Goal: Navigation & Orientation: Understand site structure

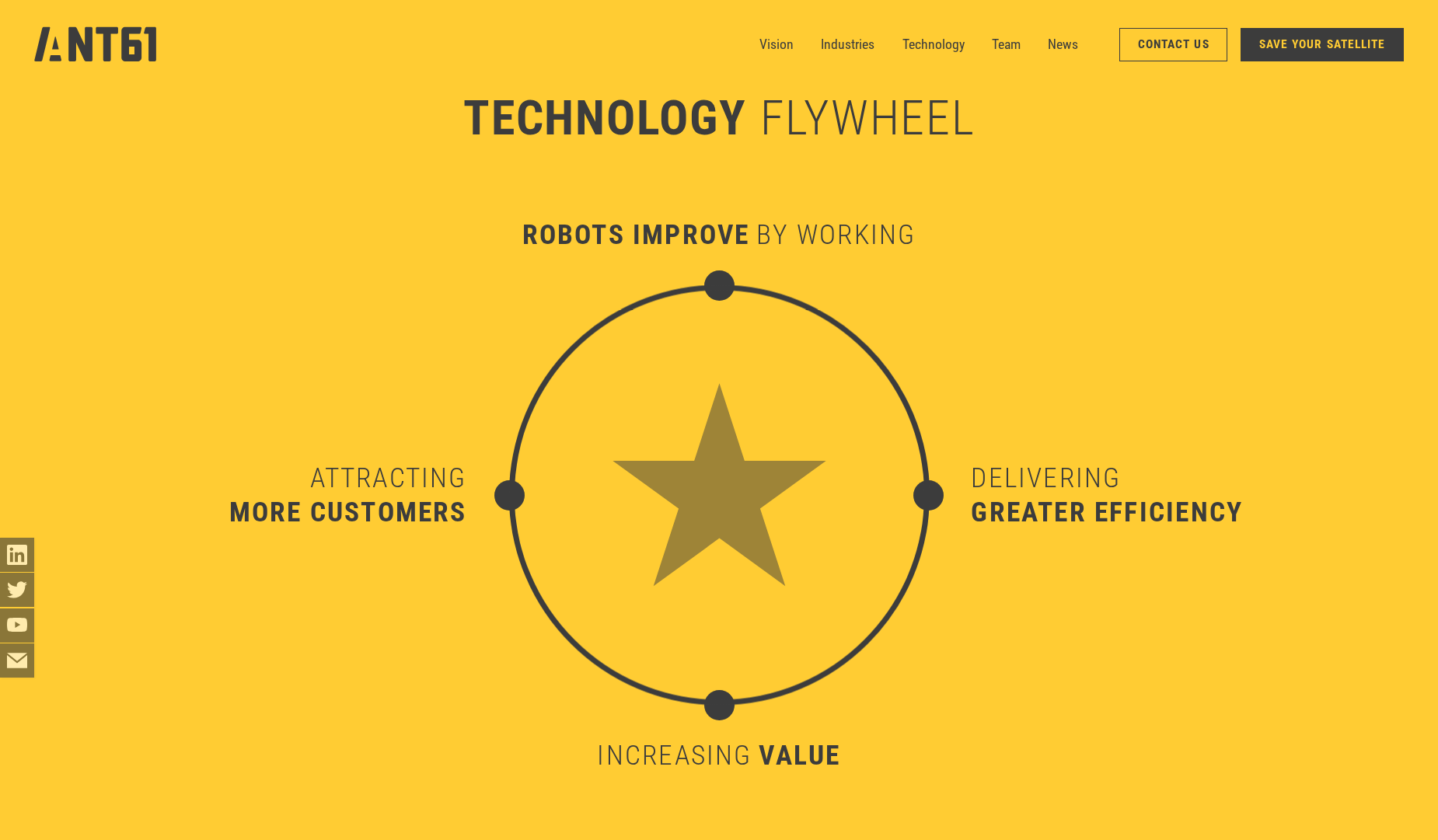
scroll to position [8612, 0]
click at [924, 38] on link "Technology" at bounding box center [933, 44] width 63 height 34
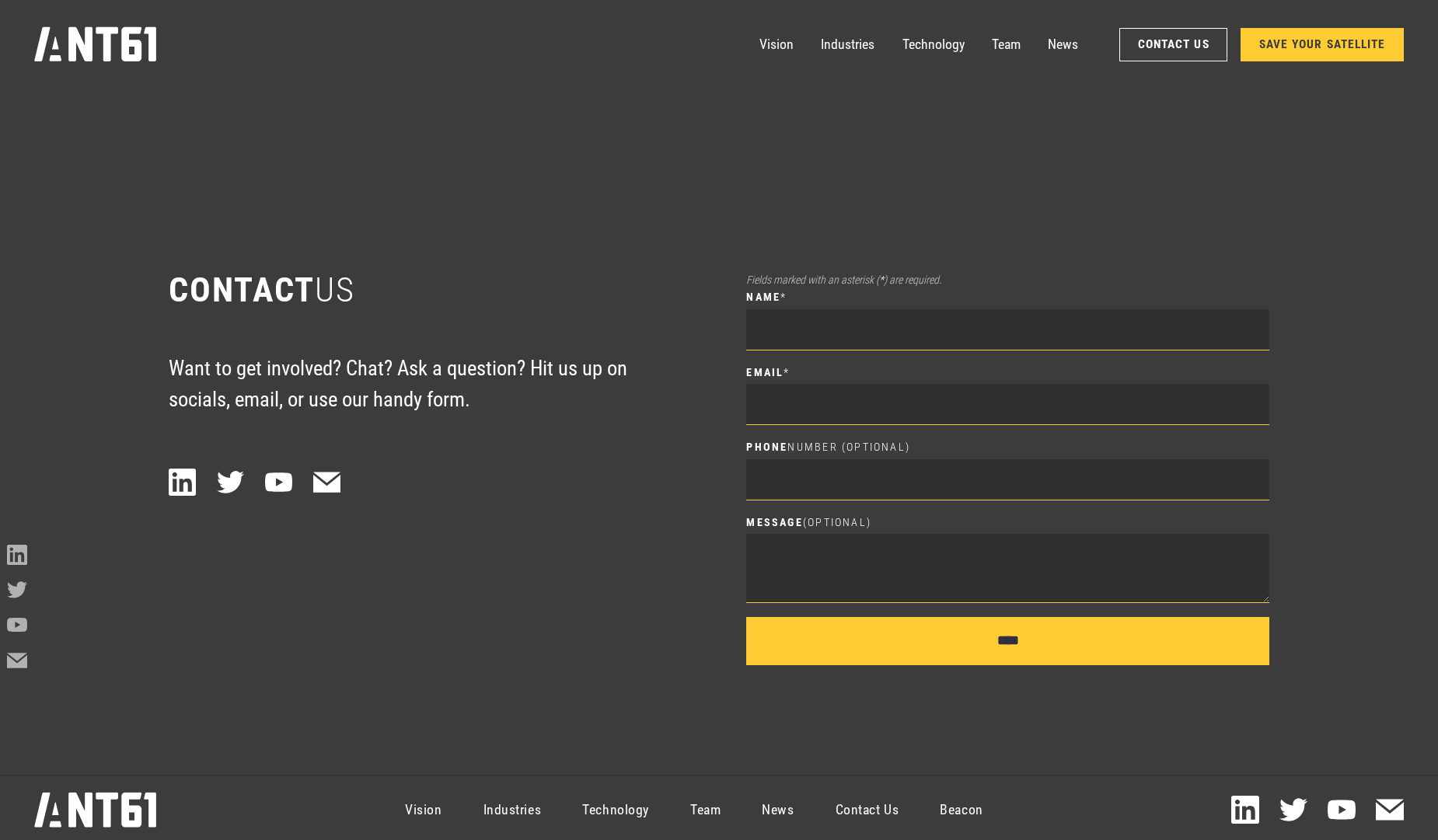
scroll to position [11605, 0]
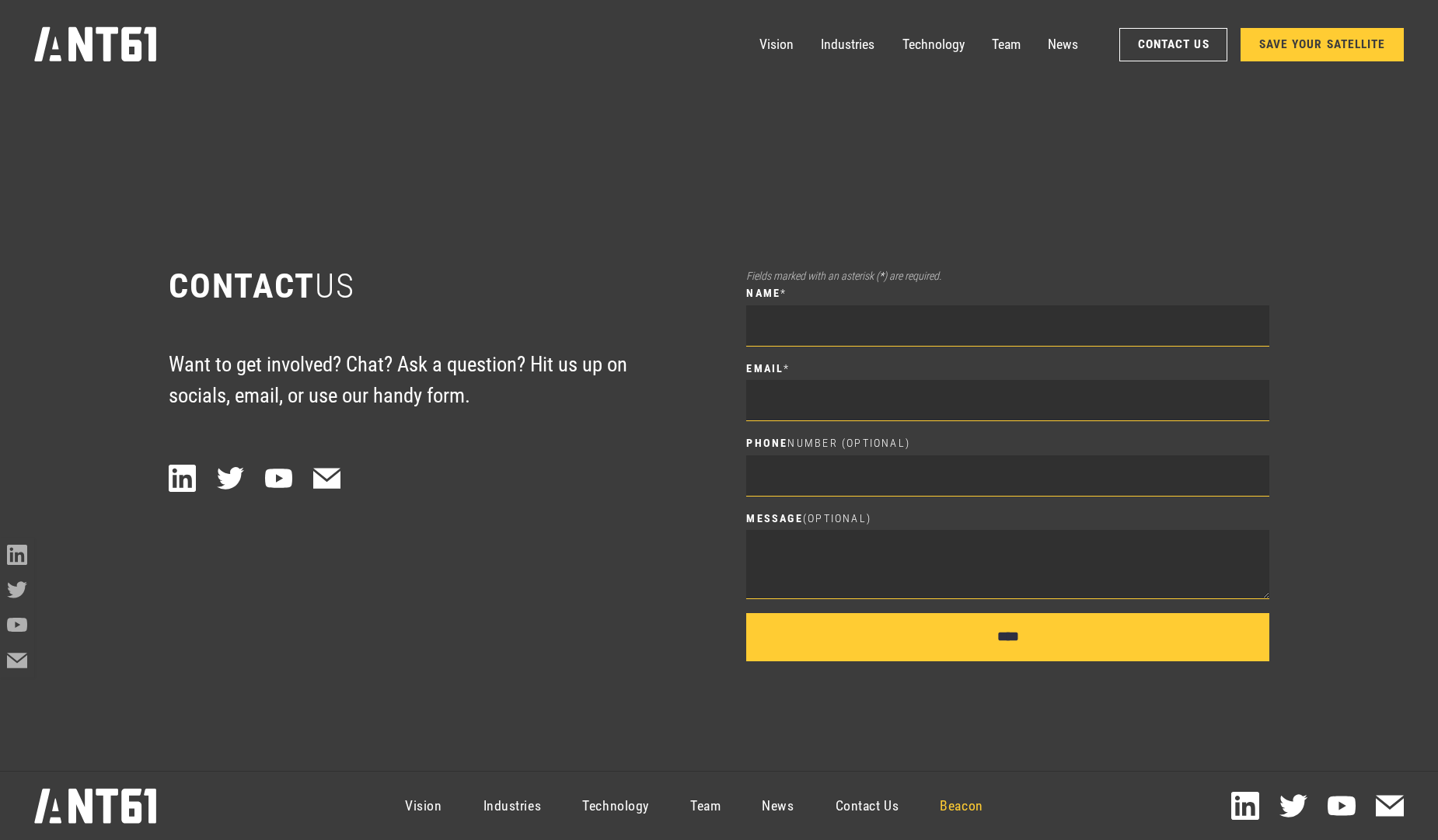
click at [969, 811] on link "Beacon" at bounding box center [962, 806] width 84 height 63
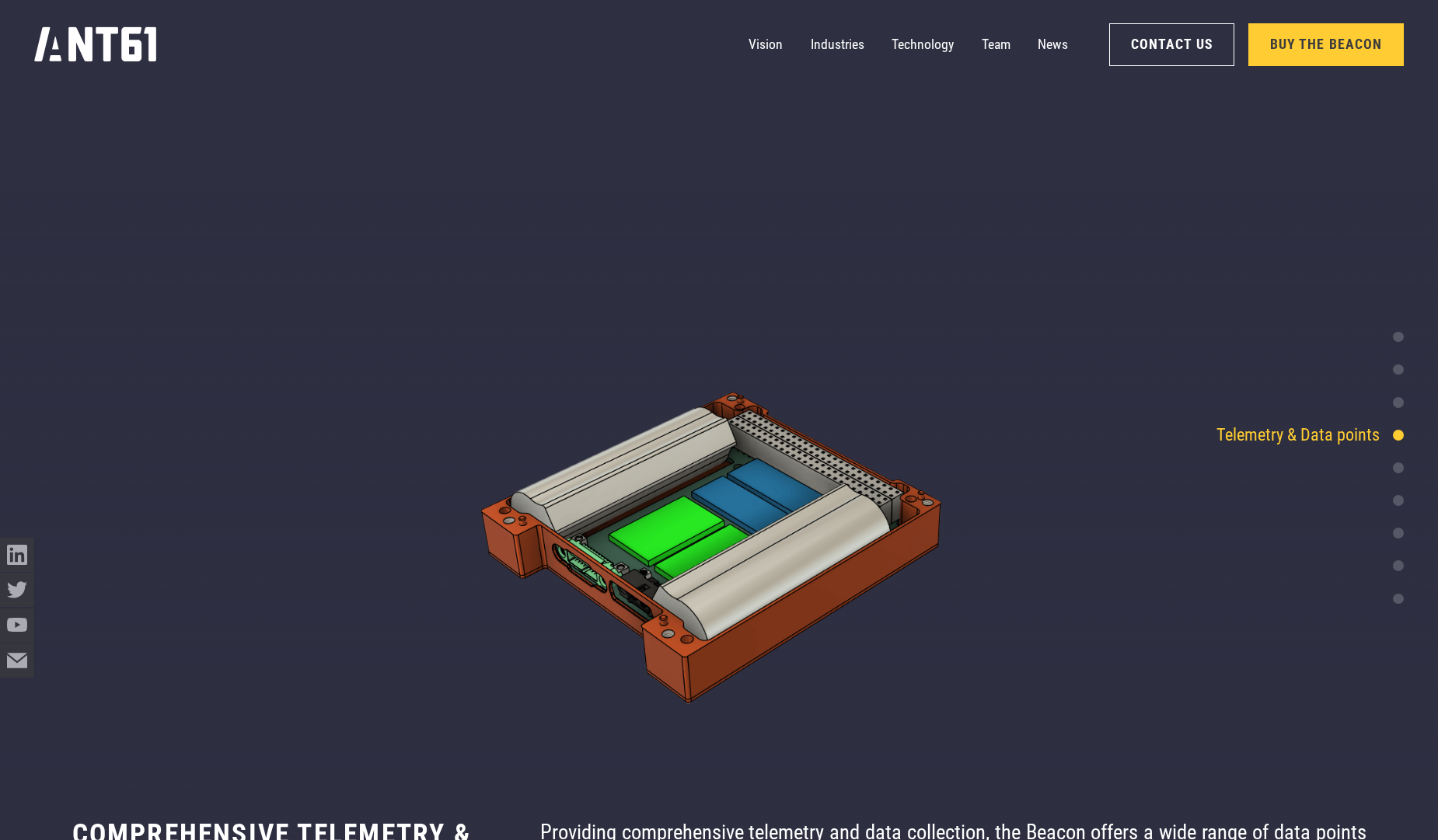
scroll to position [2821, 0]
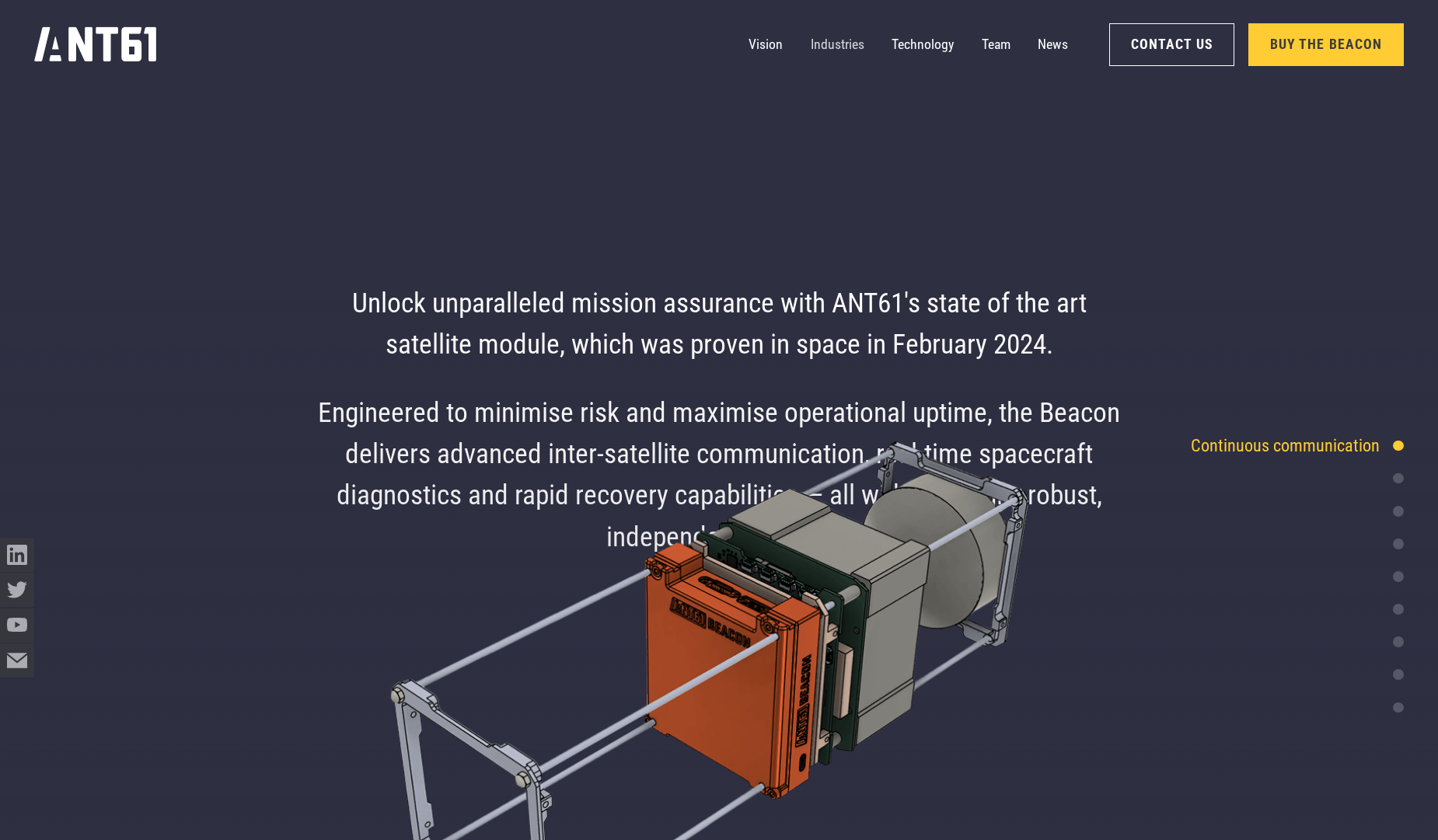
click at [855, 47] on link "Industries" at bounding box center [837, 44] width 54 height 34
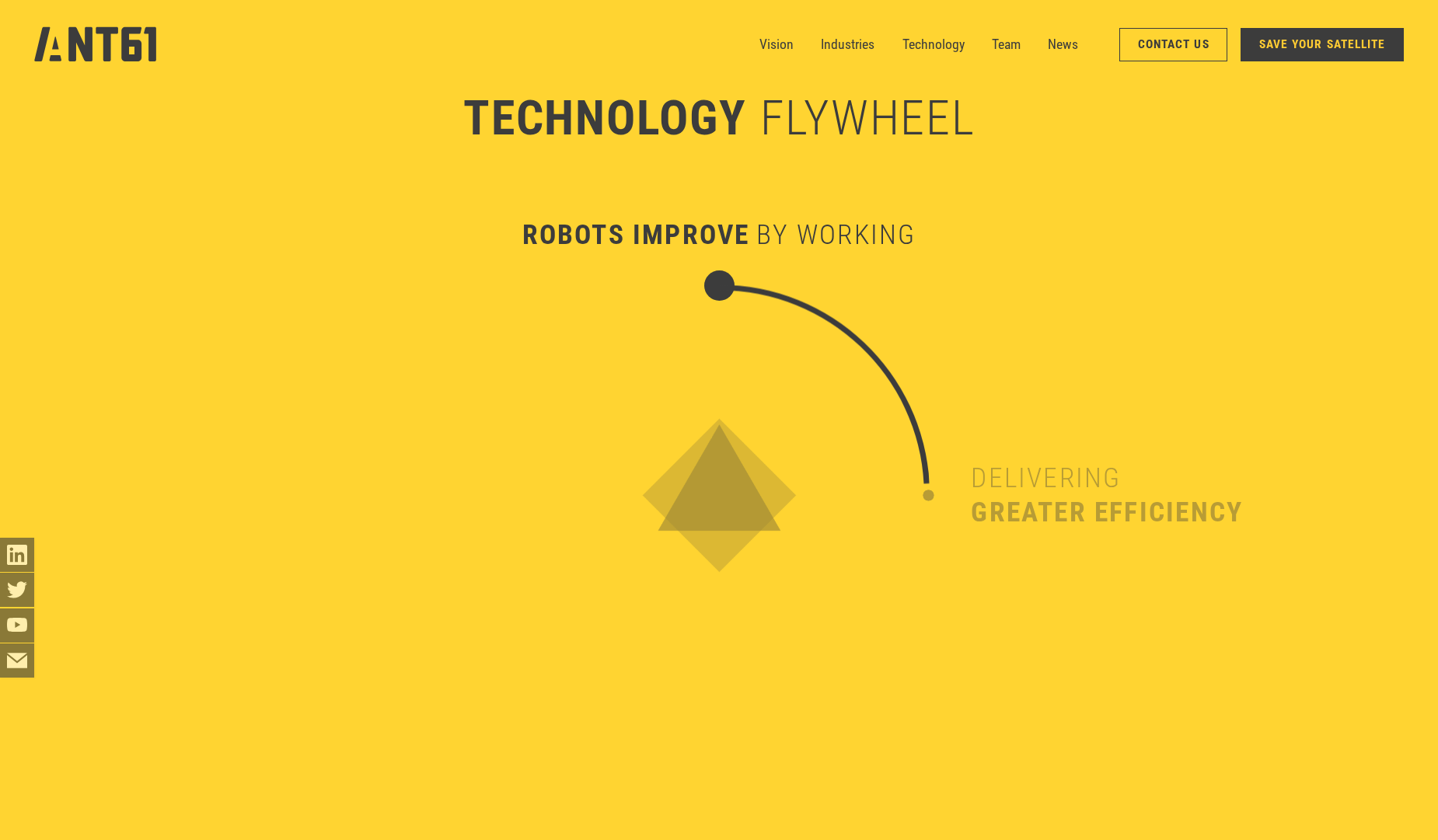
scroll to position [6380, 0]
